Goal: Task Accomplishment & Management: Manage account settings

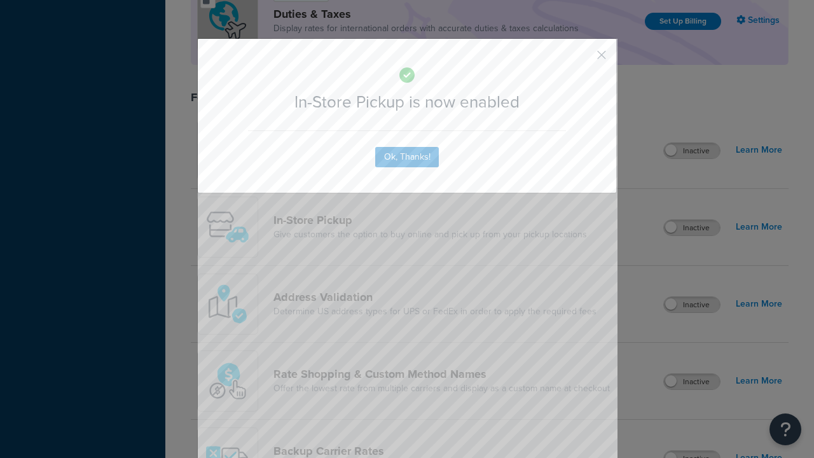
click at [583, 59] on button "button" at bounding box center [583, 59] width 3 height 3
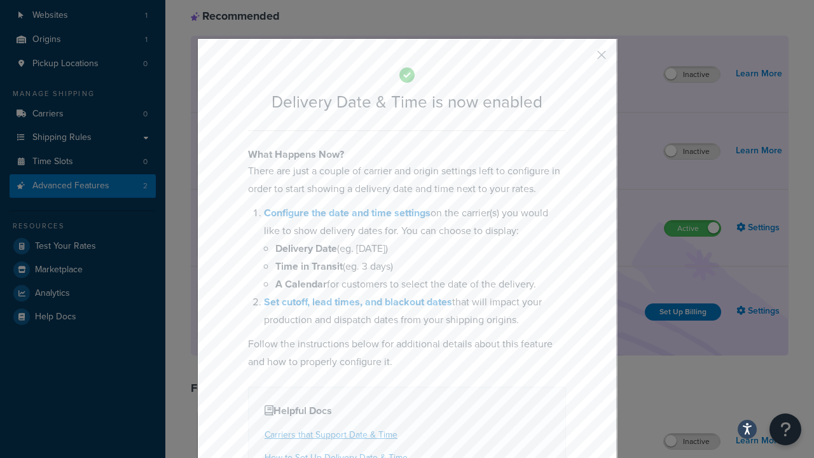
click at [583, 59] on button "button" at bounding box center [583, 59] width 3 height 3
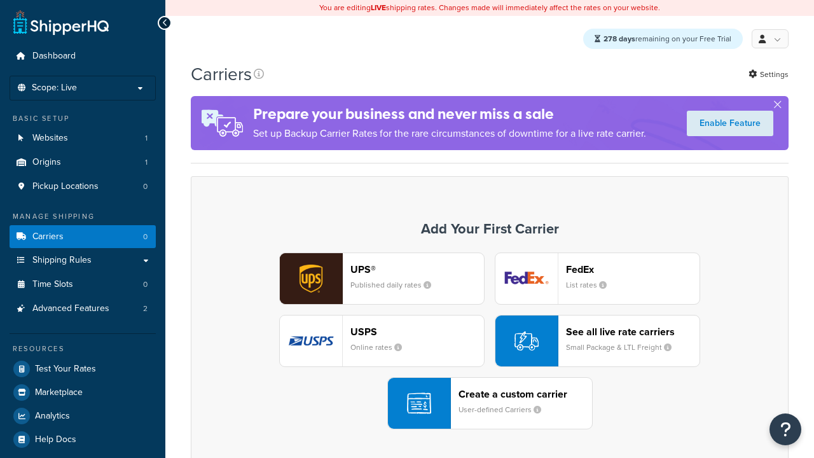
click at [490, 342] on div "UPS® Published daily rates FedEx List rates USPS Online rates See all live rate…" at bounding box center [489, 341] width 571 height 177
click at [490, 404] on div "Create a custom carrier User-defined Carriers" at bounding box center [526, 403] width 134 height 31
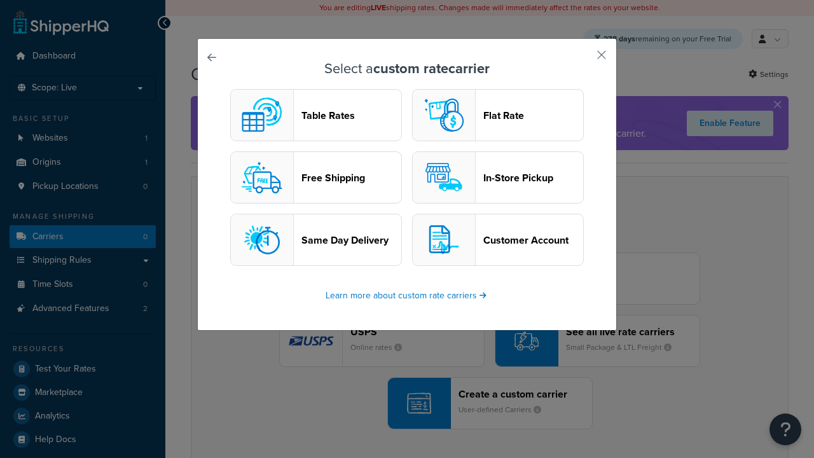
click at [498, 178] on header "In-Store Pickup" at bounding box center [534, 178] width 100 height 12
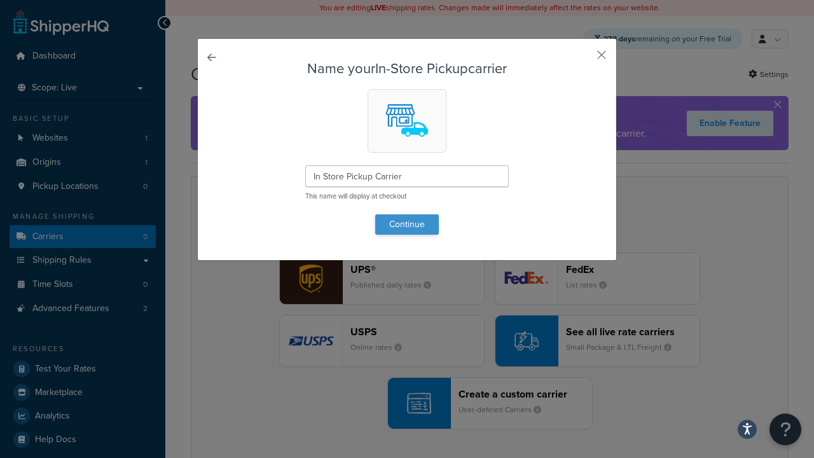
type input "In Store Pickup Carrier"
click at [407, 224] on button "Continue" at bounding box center [407, 224] width 64 height 20
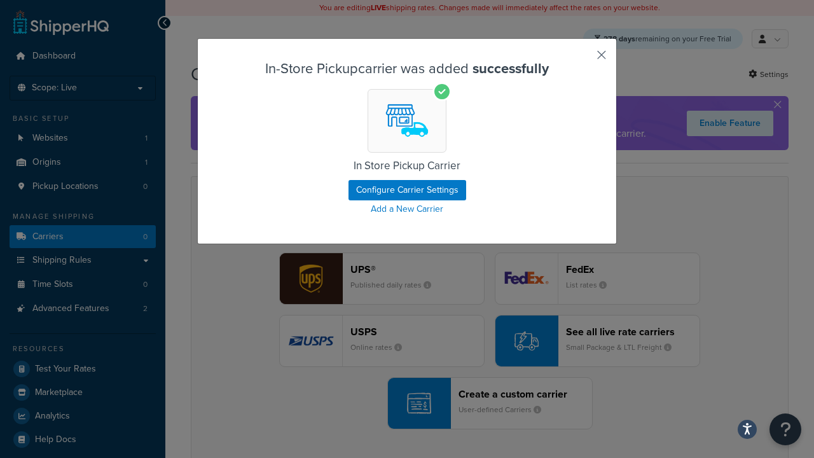
click at [583, 59] on button "button" at bounding box center [583, 59] width 3 height 3
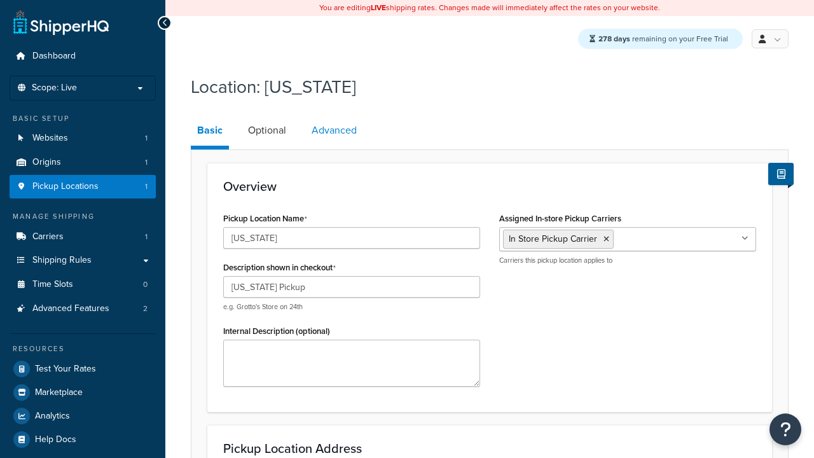
click at [333, 131] on link "Advanced" at bounding box center [334, 130] width 58 height 31
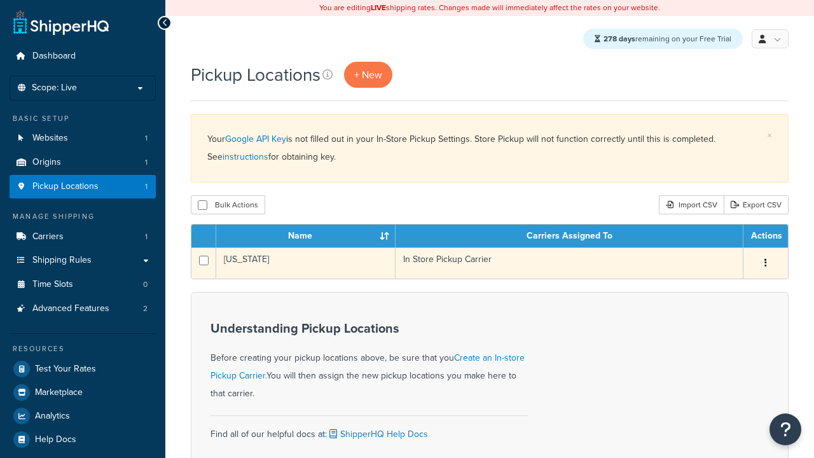
click at [765, 265] on icon "button" at bounding box center [766, 262] width 3 height 9
click at [0, 0] on link "Edit" at bounding box center [0, 0] width 0 height 0
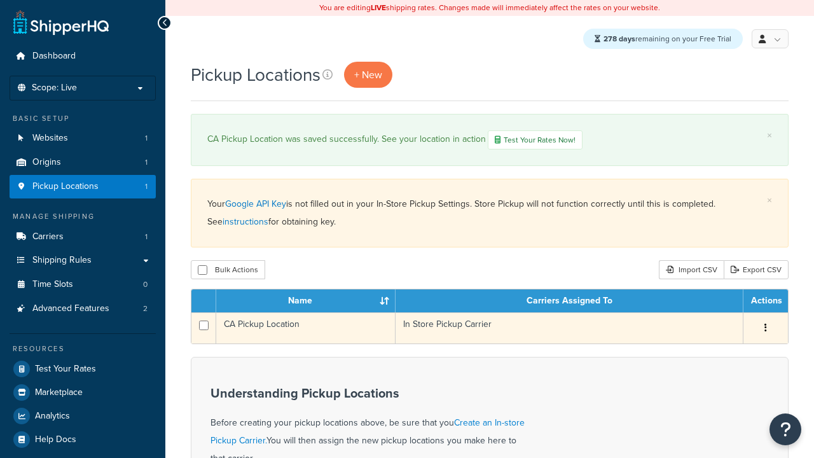
click at [765, 330] on icon "button" at bounding box center [766, 327] width 3 height 9
click at [723, 354] on link "Edit" at bounding box center [724, 352] width 101 height 26
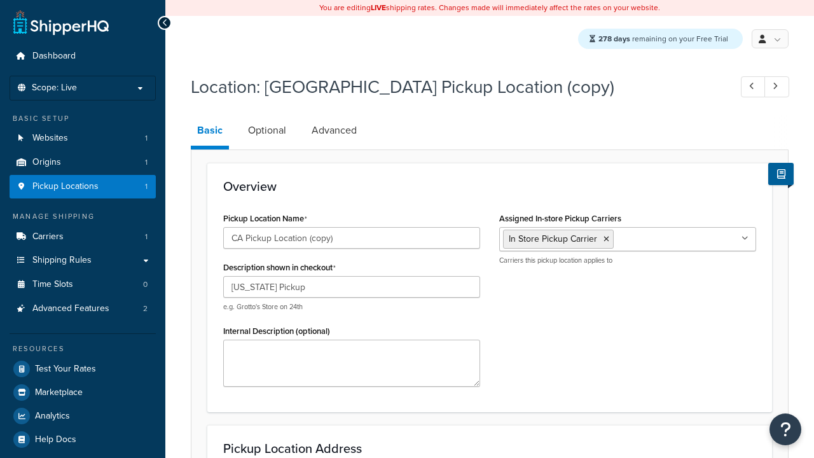
select select "5"
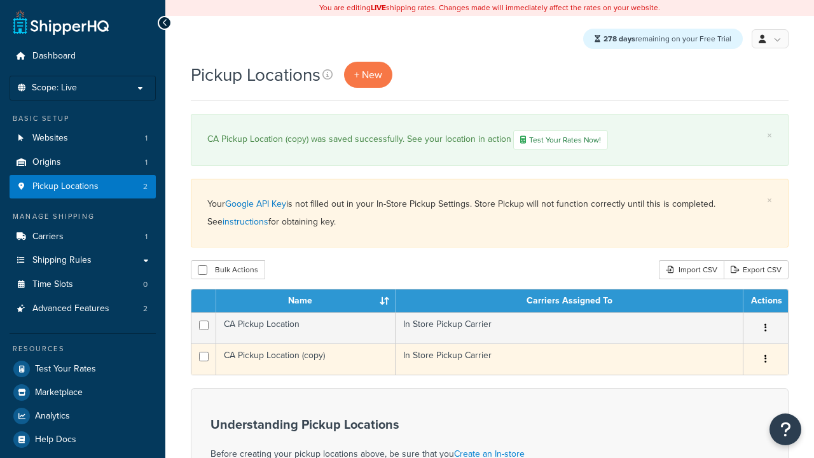
click at [765, 361] on icon "button" at bounding box center [766, 358] width 3 height 9
click at [723, 437] on link "Delete" at bounding box center [724, 435] width 101 height 26
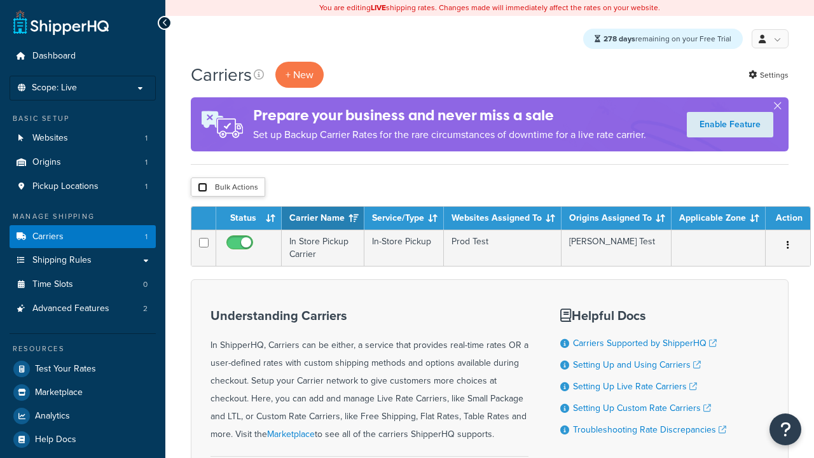
click at [202, 188] on input "checkbox" at bounding box center [203, 188] width 10 height 10
checkbox input "true"
click at [0, 0] on button "Delete" at bounding box center [0, 0] width 0 height 0
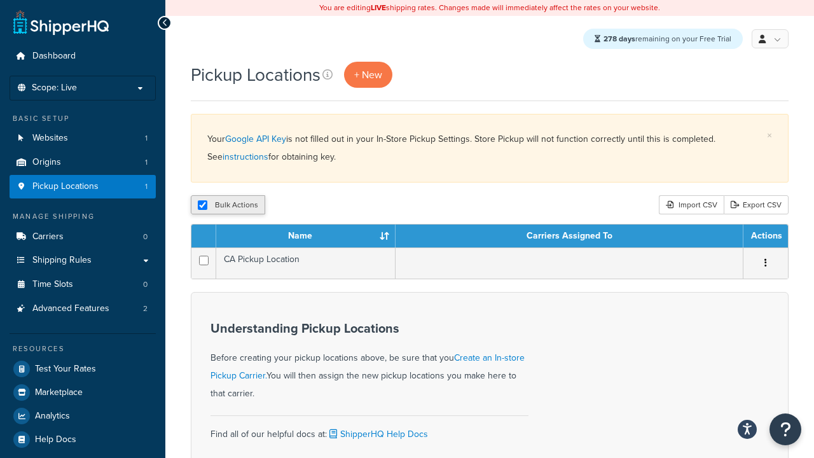
click at [198, 208] on input "checkbox" at bounding box center [203, 205] width 10 height 10
checkbox input "false"
click at [217, 207] on button "Bulk Actions" at bounding box center [228, 204] width 74 height 19
checkbox input "true"
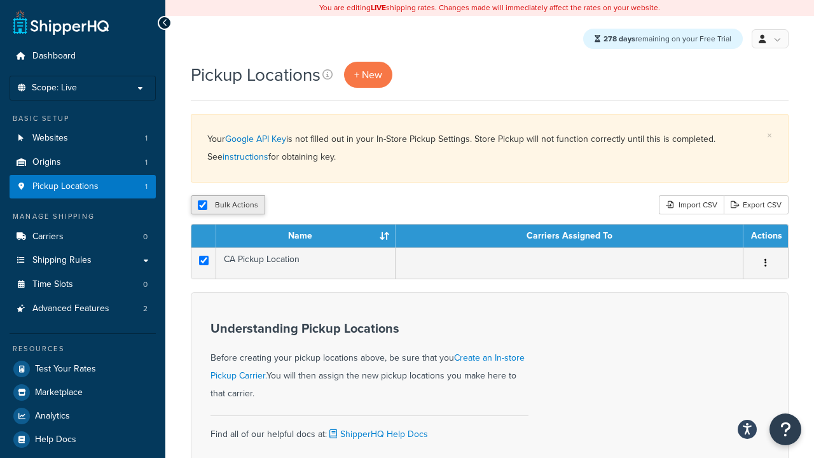
checkbox input "true"
click at [338, 206] on button "Delete" at bounding box center [339, 204] width 44 height 19
